Goal: Information Seeking & Learning: Check status

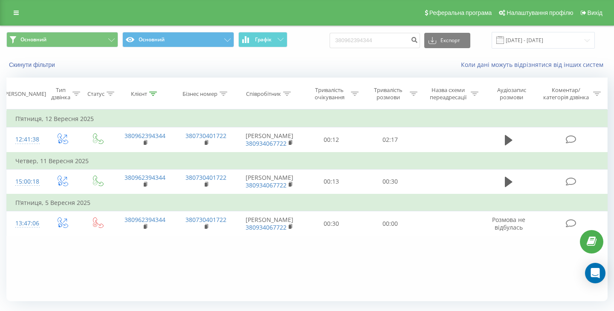
click at [386, 41] on input "380962394344" at bounding box center [374, 40] width 90 height 15
type input "380638394036"
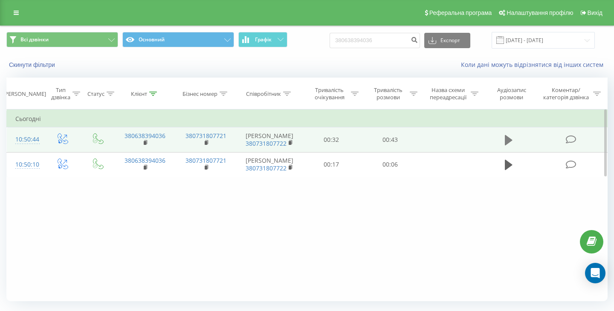
click at [506, 138] on icon at bounding box center [508, 140] width 8 height 10
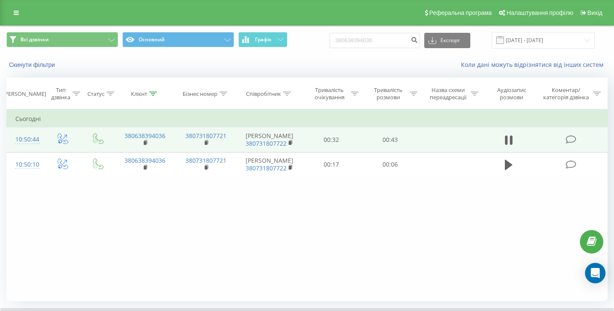
scroll to position [55, 0]
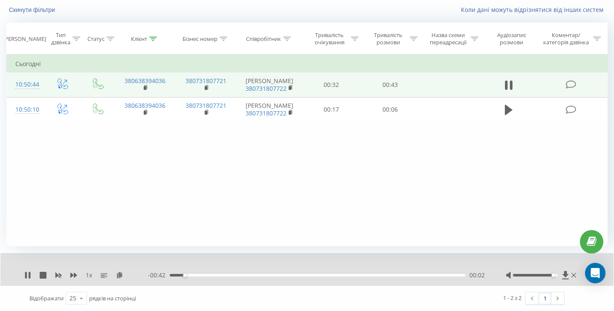
drag, startPoint x: 538, startPoint y: 274, endPoint x: 559, endPoint y: 274, distance: 20.9
click at [557, 274] on div at bounding box center [535, 275] width 45 height 3
